Goal: Task Accomplishment & Management: Use online tool/utility

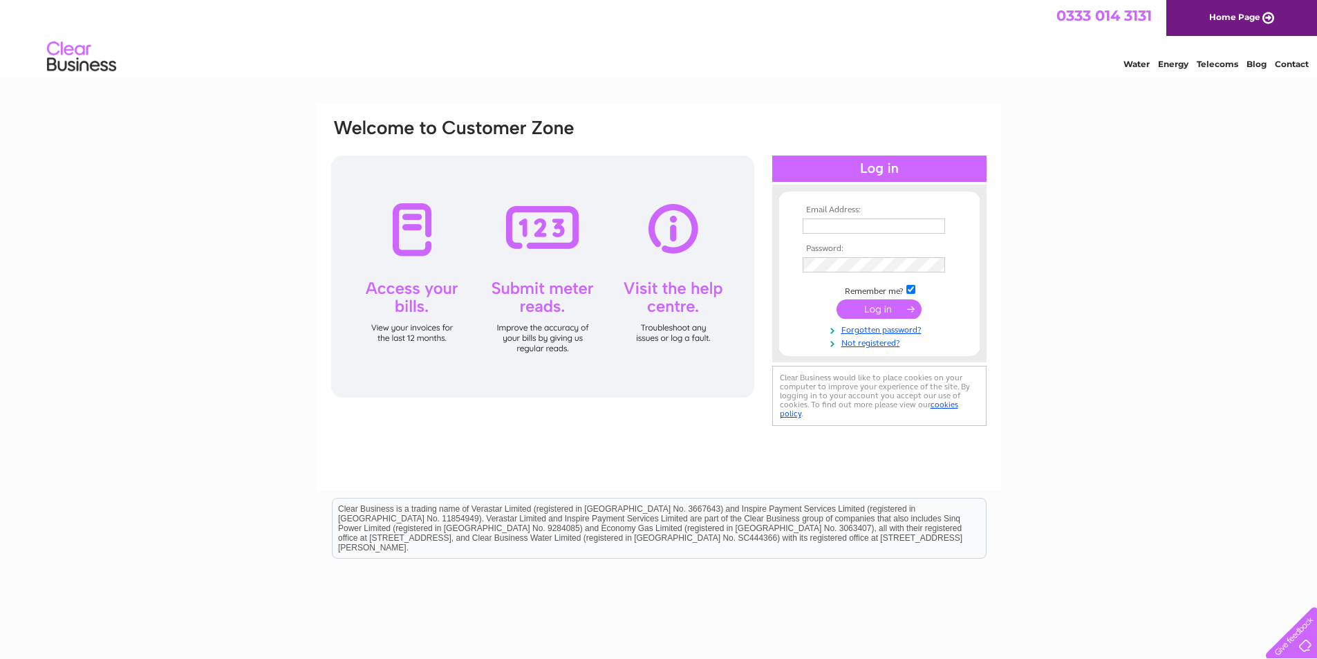
type input "kay@thepetfoodco.co.uk"
click at [872, 308] on input "submit" at bounding box center [879, 308] width 85 height 19
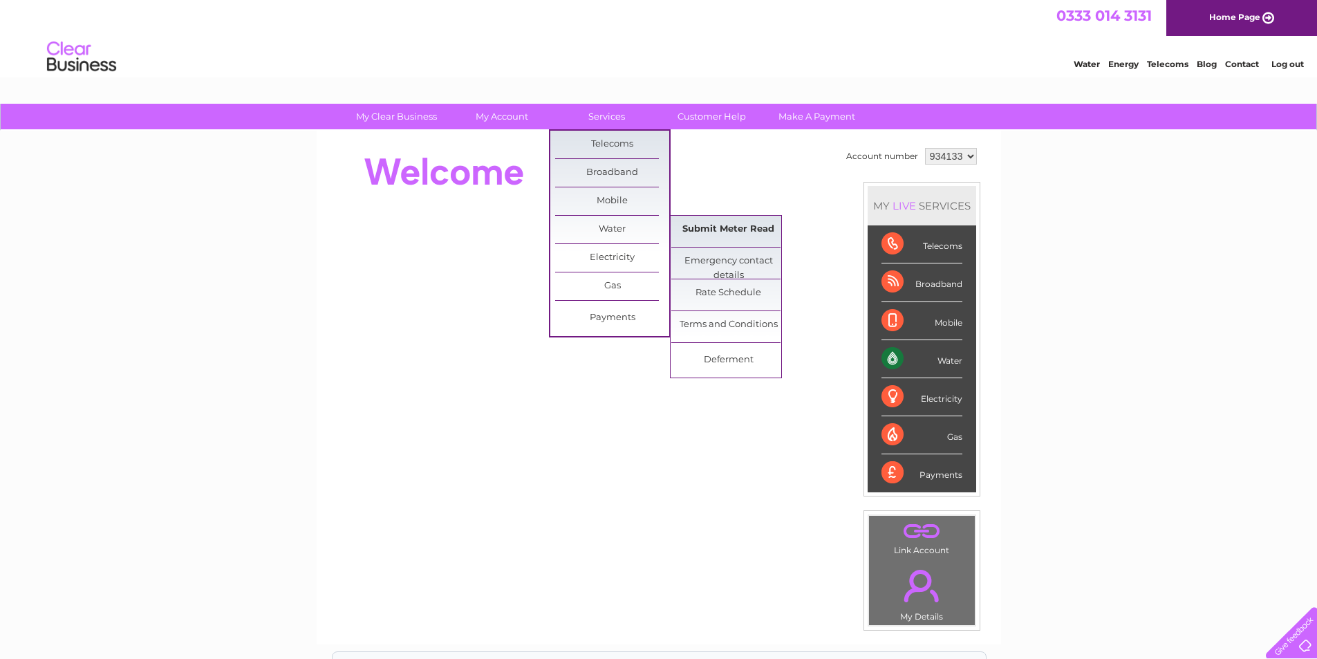
click at [693, 227] on link "Submit Meter Read" at bounding box center [728, 230] width 114 height 28
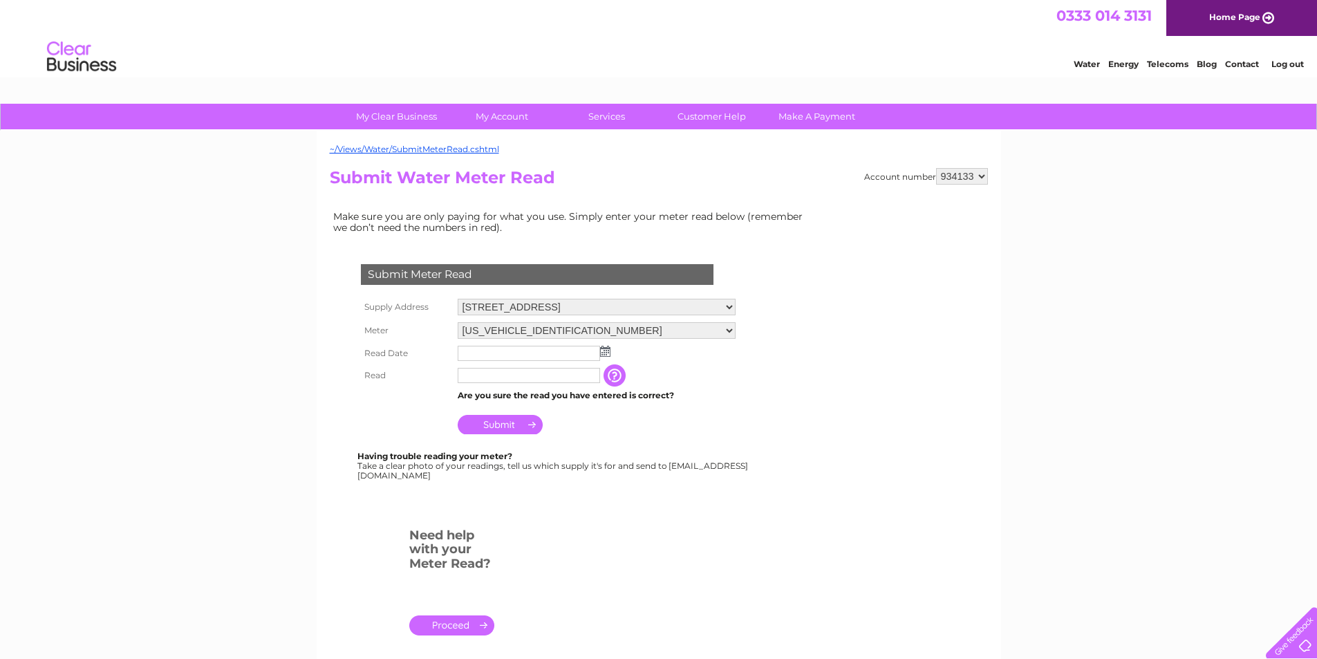
click at [604, 350] on img at bounding box center [605, 351] width 10 height 11
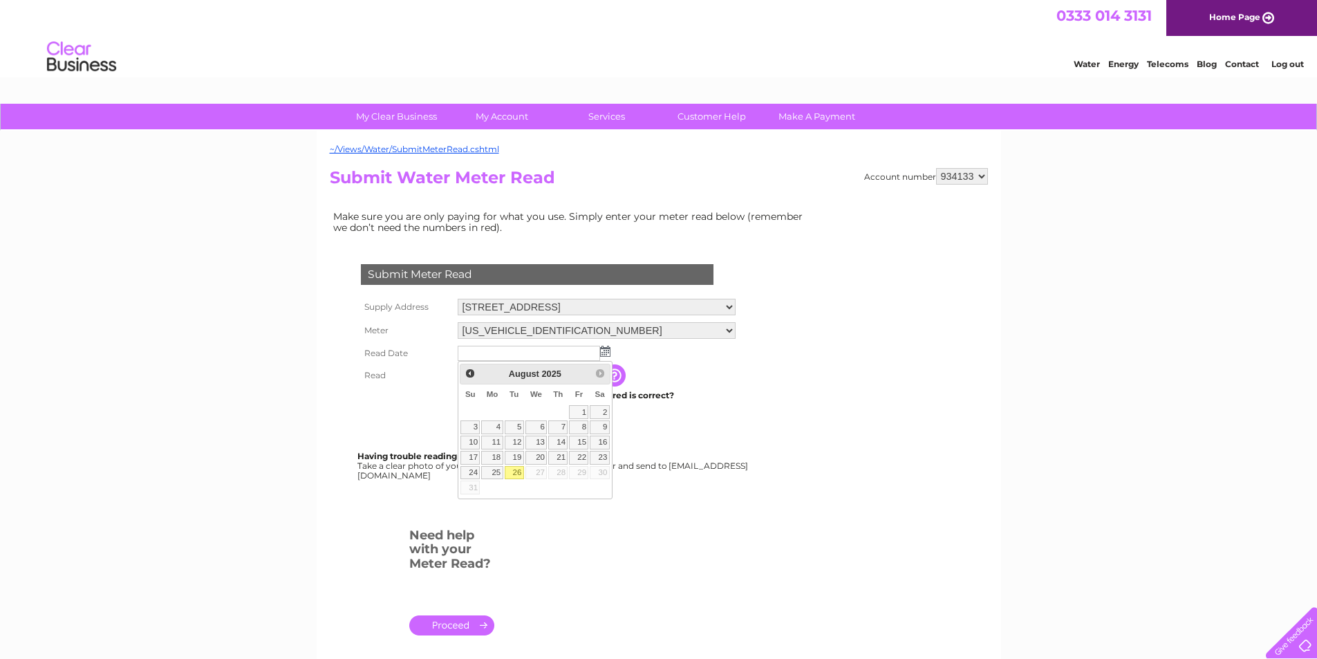
click at [514, 468] on link "26" at bounding box center [514, 473] width 19 height 14
type input "2025/08/26"
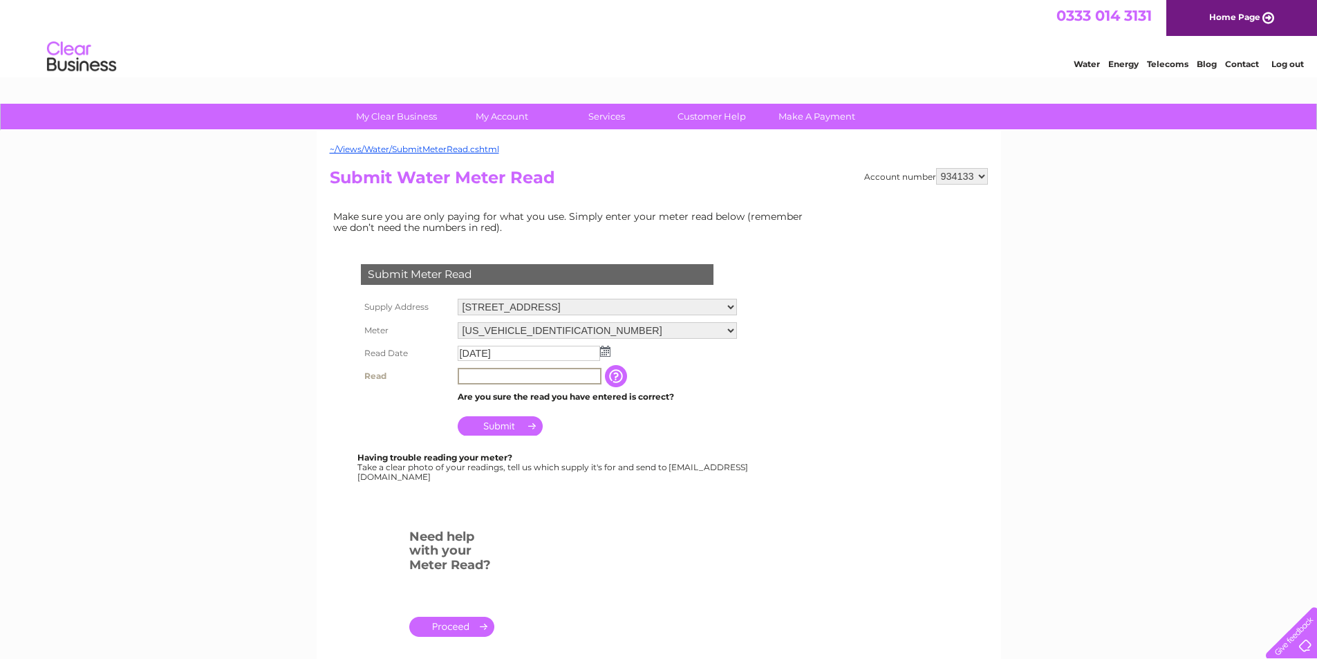
click at [490, 375] on input "text" at bounding box center [530, 376] width 144 height 17
type input "00089"
click at [498, 428] on input "Submit" at bounding box center [500, 424] width 85 height 19
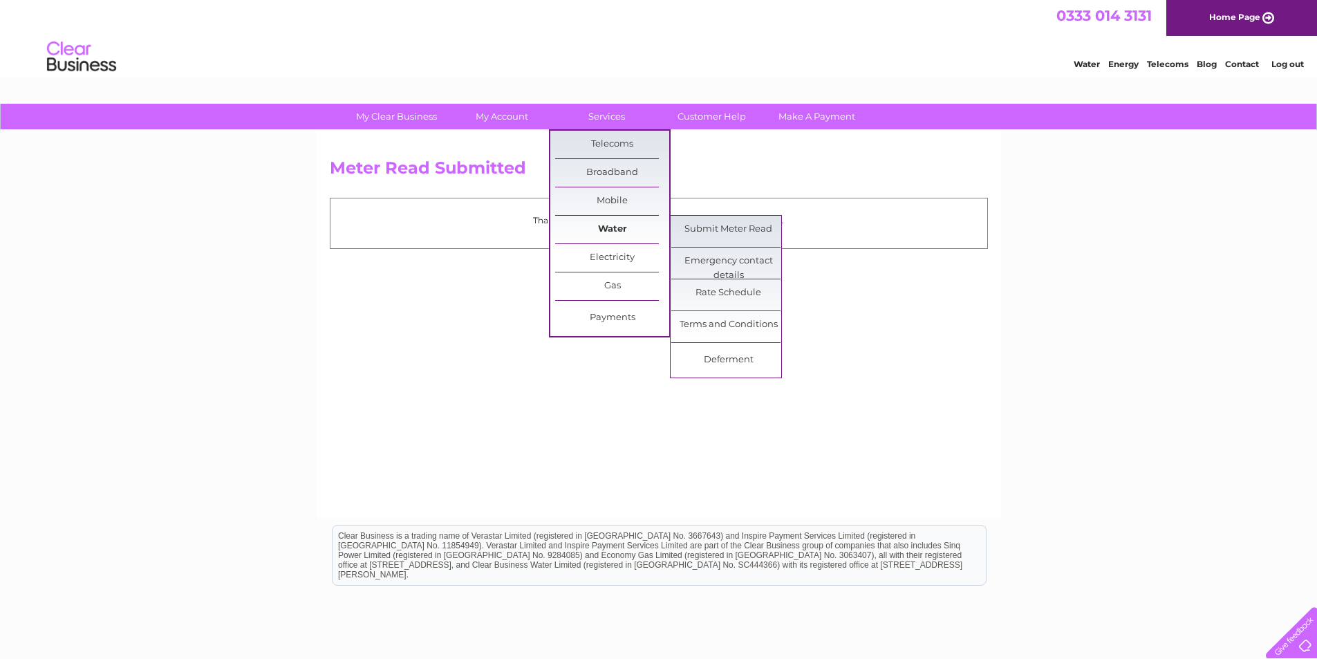
click at [617, 225] on link "Water" at bounding box center [612, 230] width 114 height 28
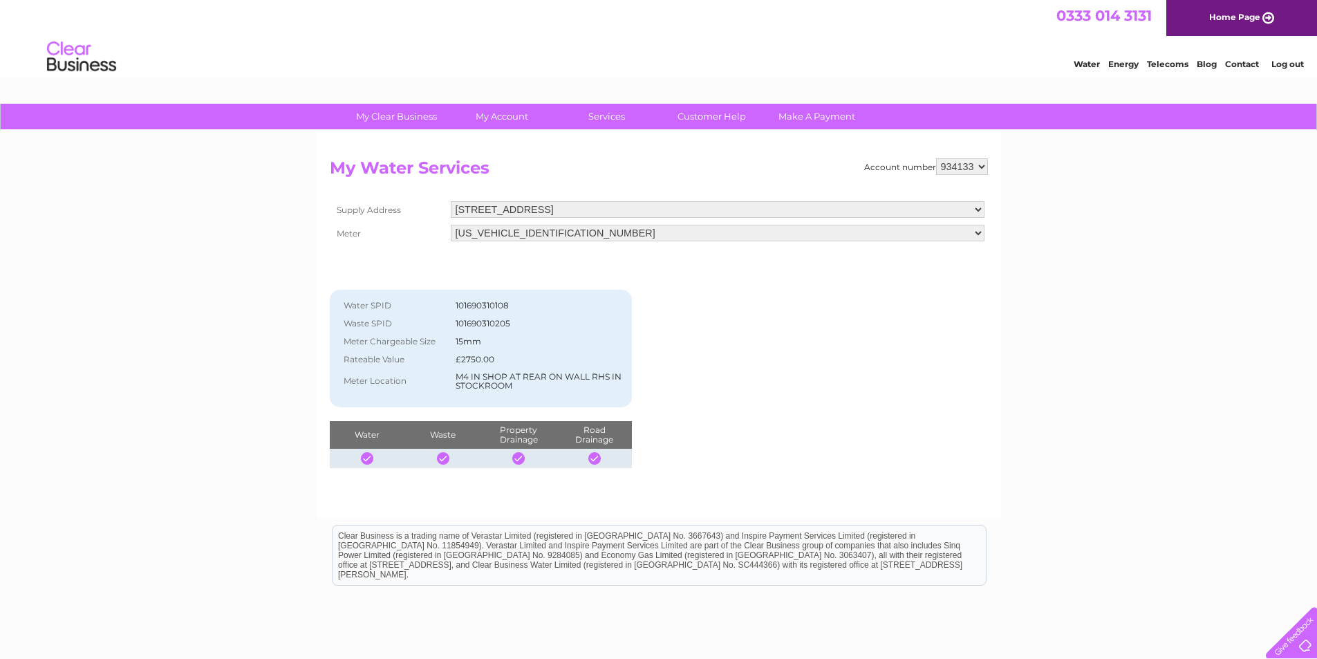
click at [982, 165] on select "934133 934135" at bounding box center [962, 166] width 52 height 17
select select "934135"
click at [936, 158] on select "934133 934135" at bounding box center [962, 166] width 52 height 17
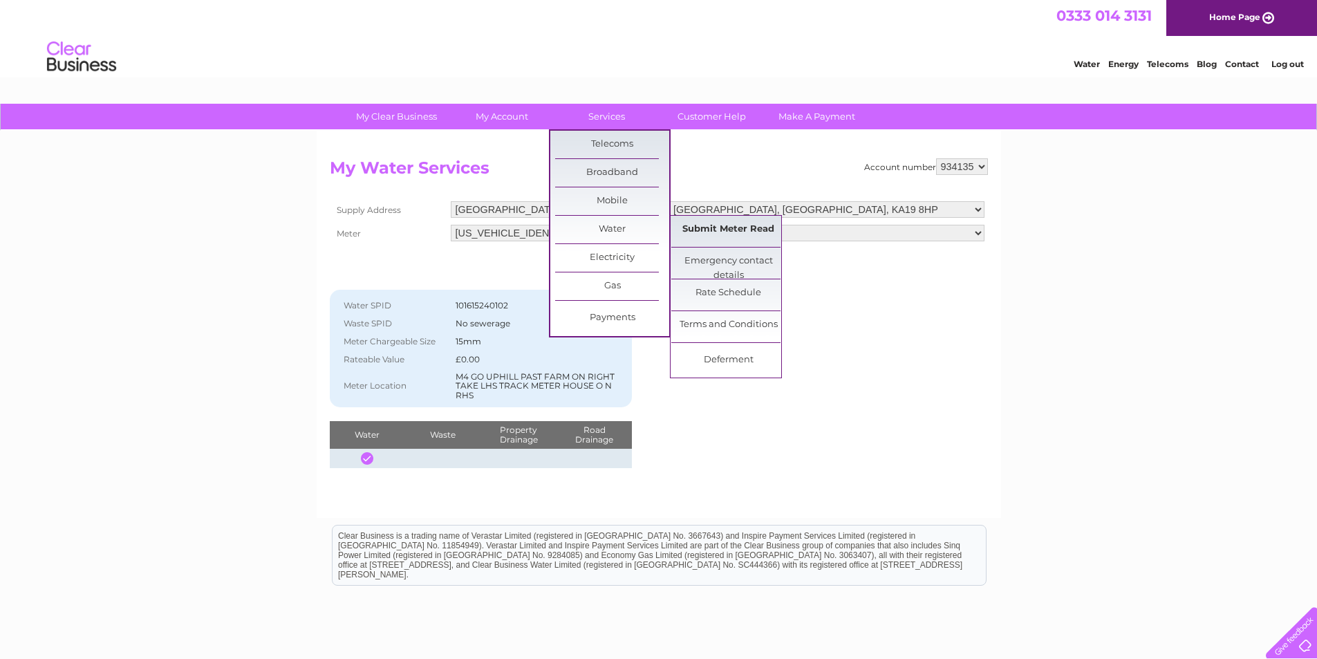
click at [698, 225] on link "Submit Meter Read" at bounding box center [728, 230] width 114 height 28
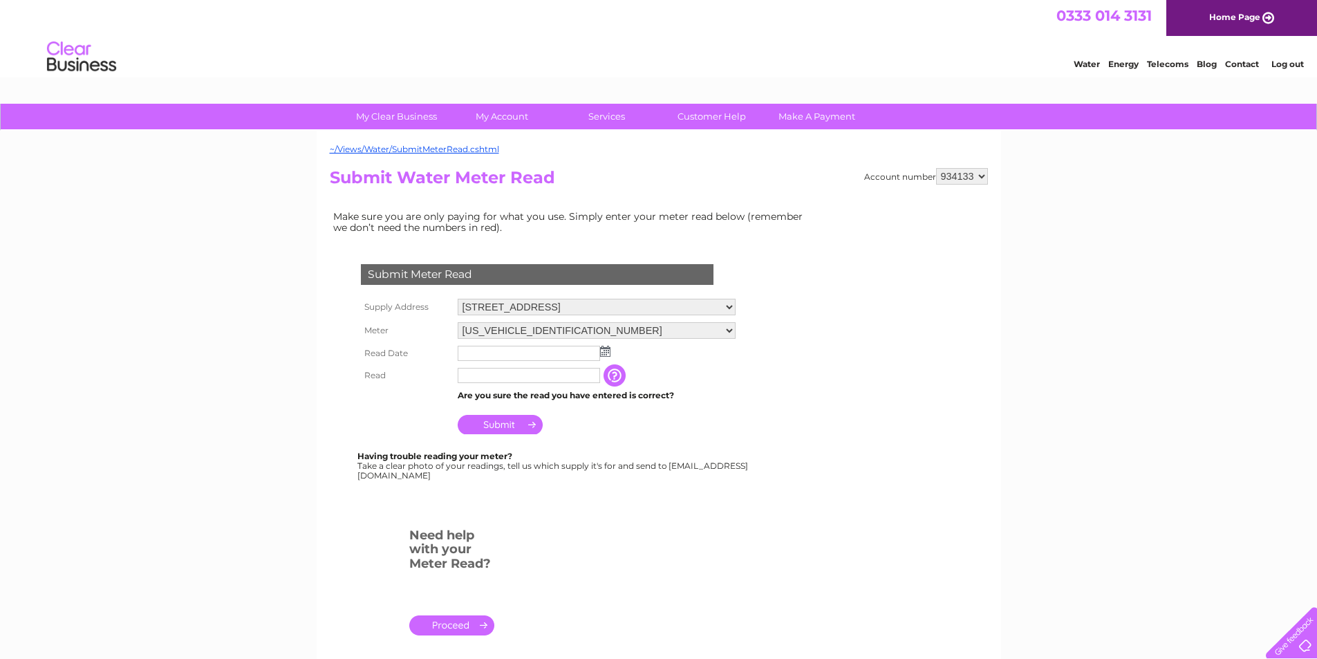
click at [981, 176] on select "934133 934135" at bounding box center [962, 176] width 52 height 17
select select "934135"
click at [936, 168] on select "934133 934135" at bounding box center [962, 176] width 52 height 17
click at [606, 351] on img at bounding box center [605, 351] width 10 height 11
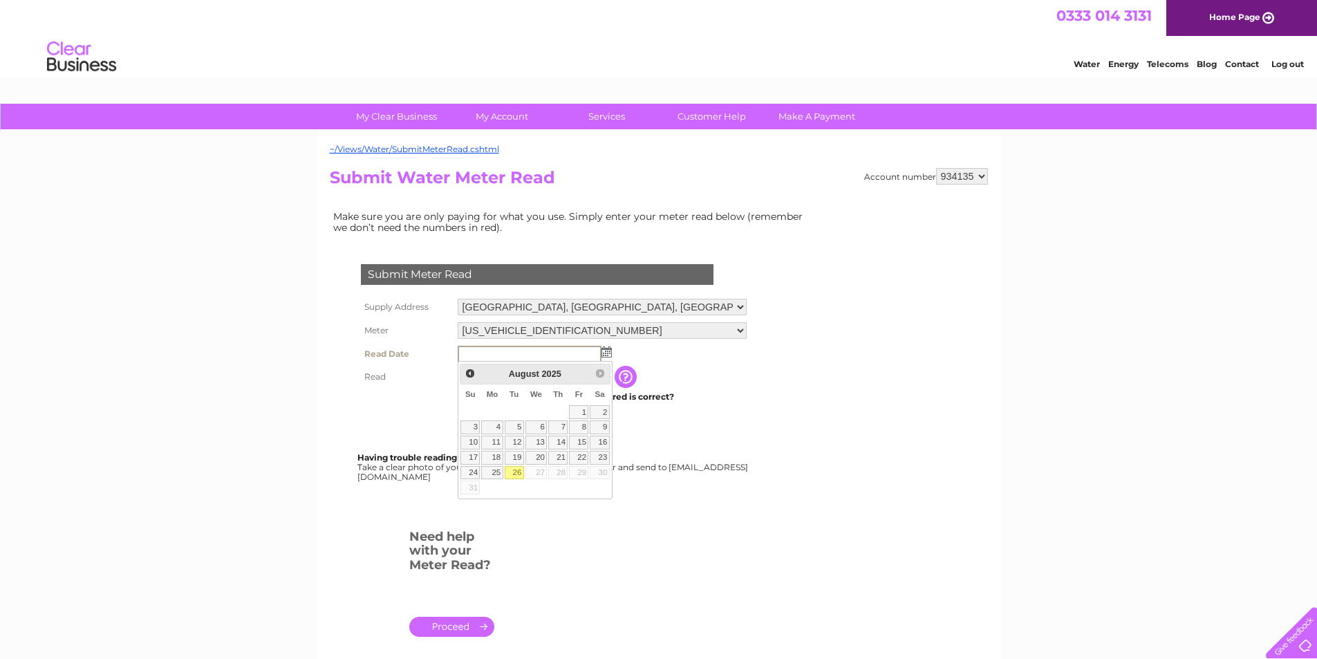
click at [517, 472] on link "26" at bounding box center [514, 473] width 19 height 14
type input "2025/08/26"
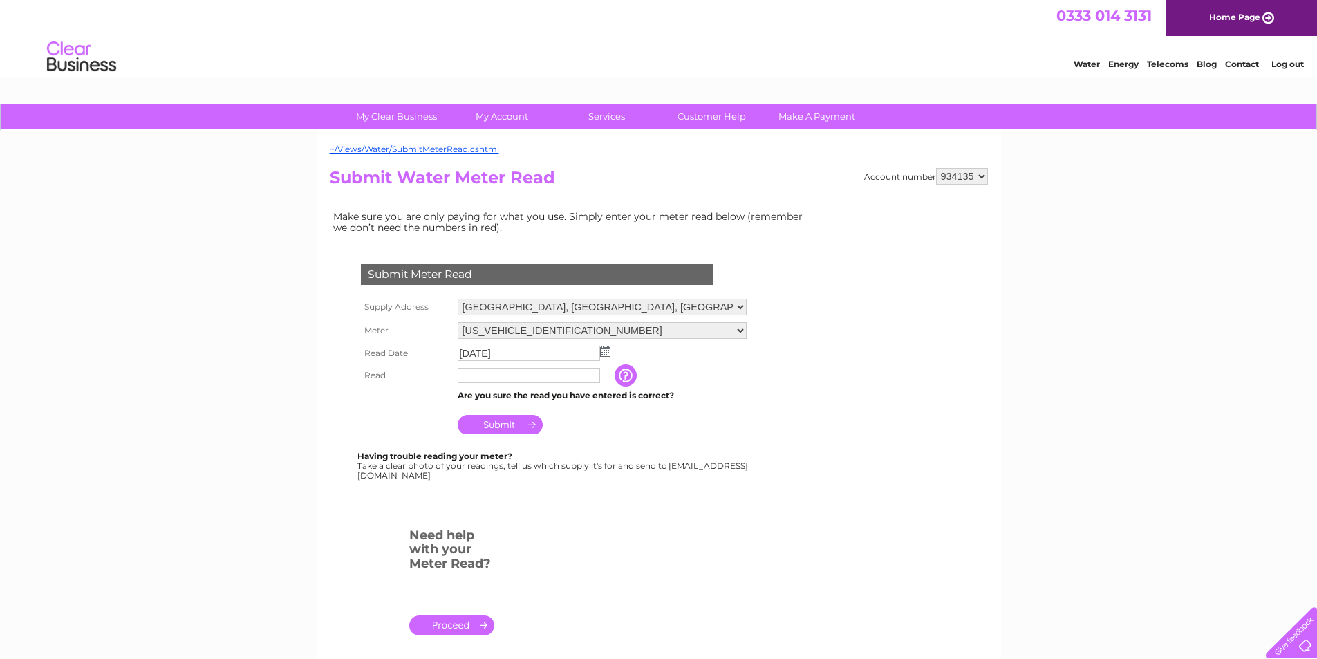
click at [541, 372] on input "text" at bounding box center [529, 375] width 142 height 15
type input "06123"
click at [512, 425] on input "Submit" at bounding box center [500, 424] width 85 height 19
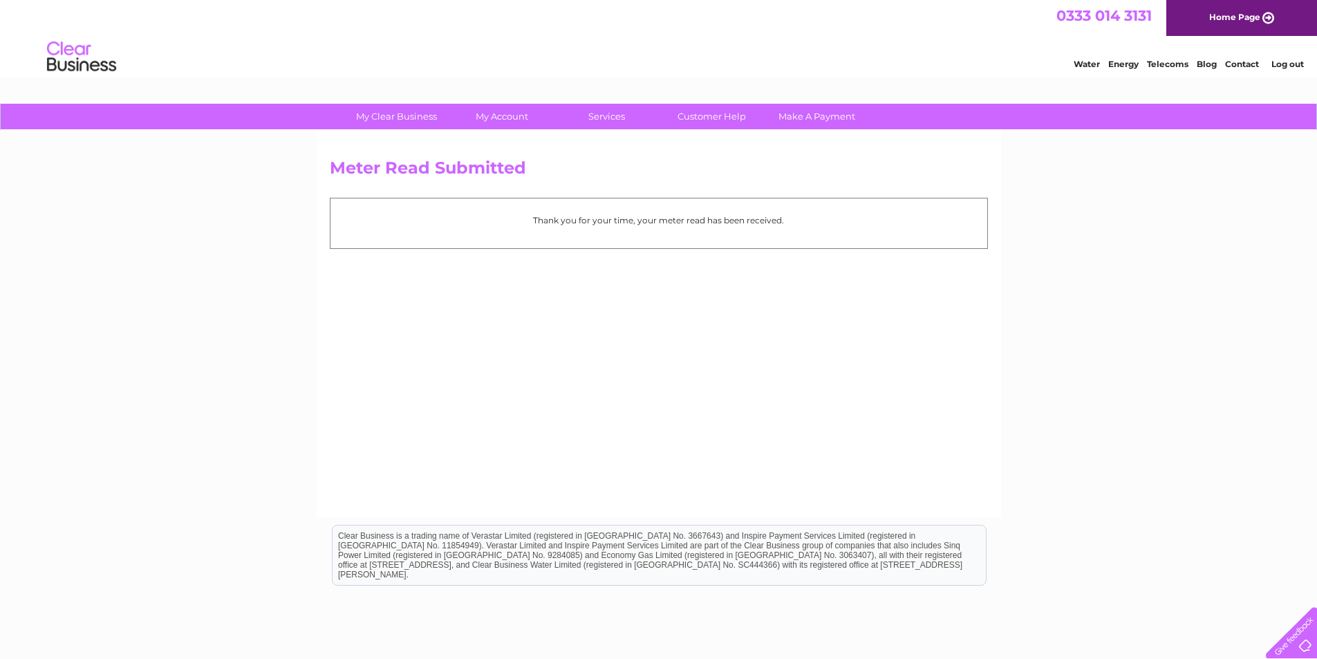
click at [1292, 62] on link "Log out" at bounding box center [1288, 64] width 32 height 10
